Goal: Navigation & Orientation: Find specific page/section

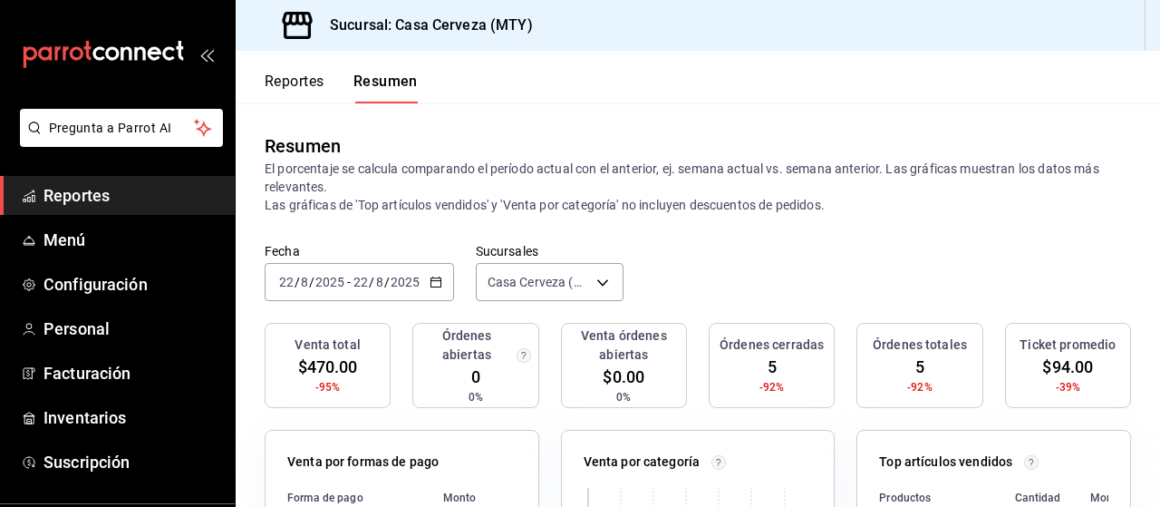
click at [315, 73] on button "Reportes" at bounding box center [295, 87] width 60 height 31
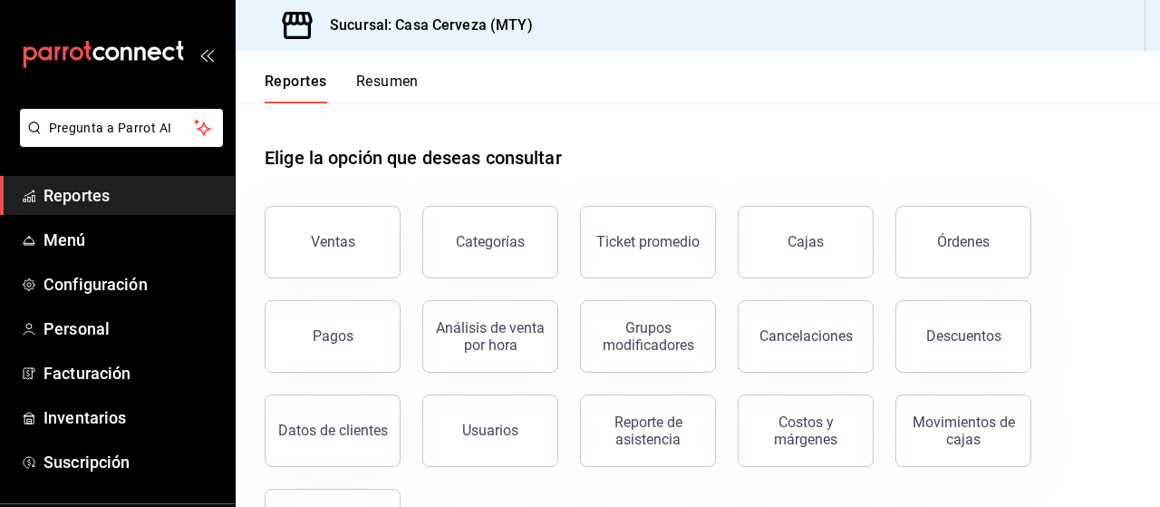
click at [361, 86] on button "Resumen" at bounding box center [387, 87] width 63 height 31
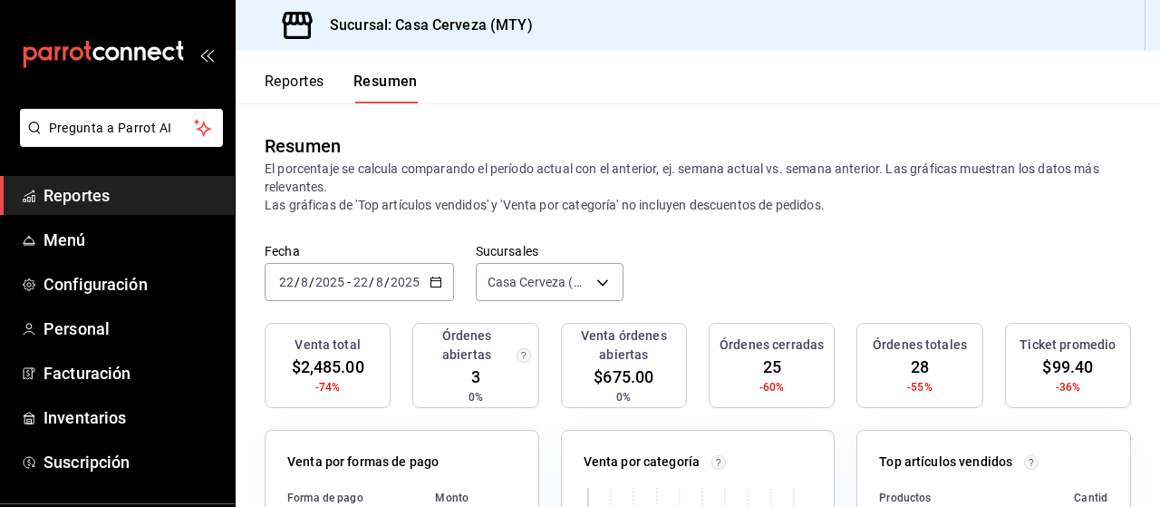
click at [304, 79] on button "Reportes" at bounding box center [295, 87] width 60 height 31
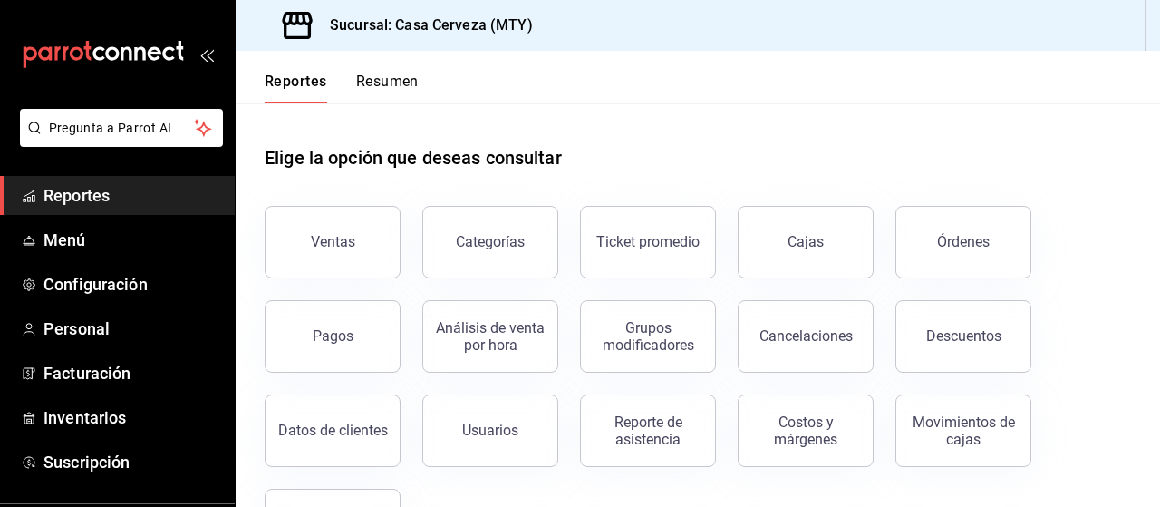
click at [399, 83] on button "Resumen" at bounding box center [387, 87] width 63 height 31
